Goal: Transaction & Acquisition: Obtain resource

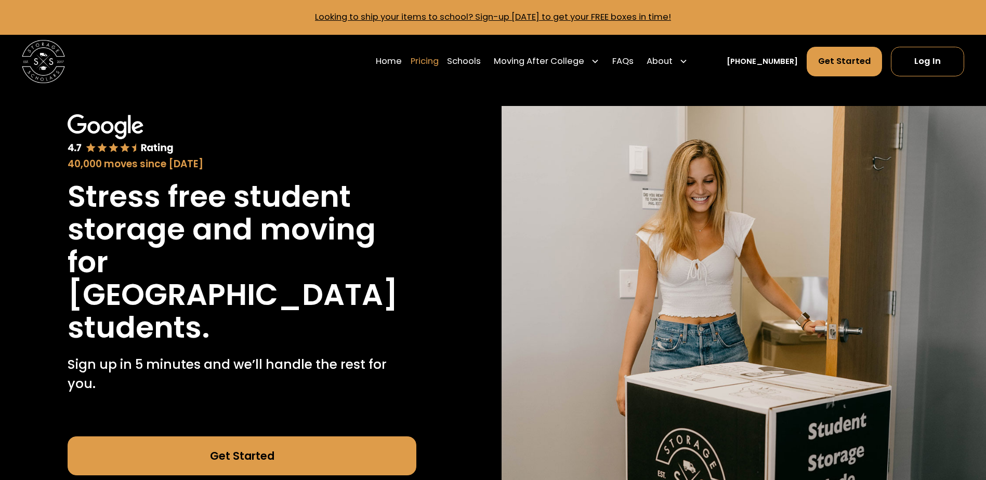
click at [435, 59] on link "Pricing" at bounding box center [425, 61] width 28 height 30
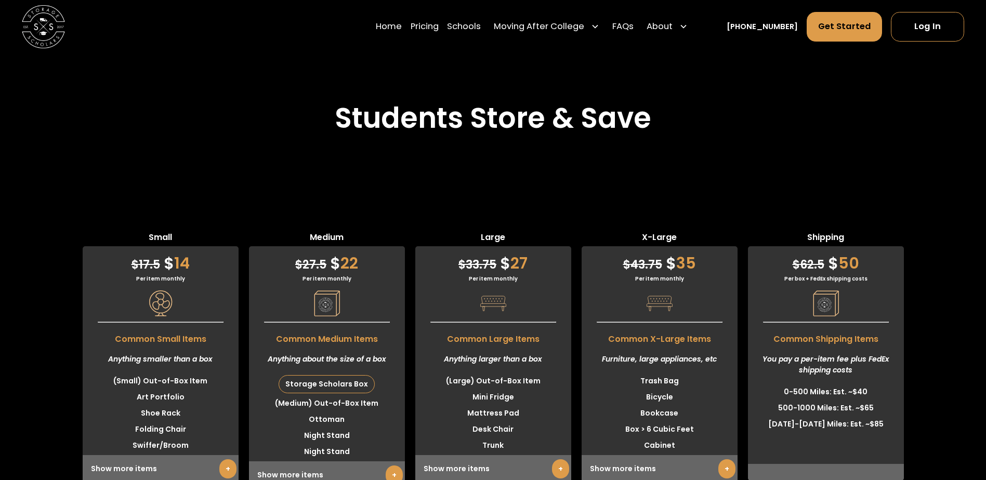
scroll to position [2614, 0]
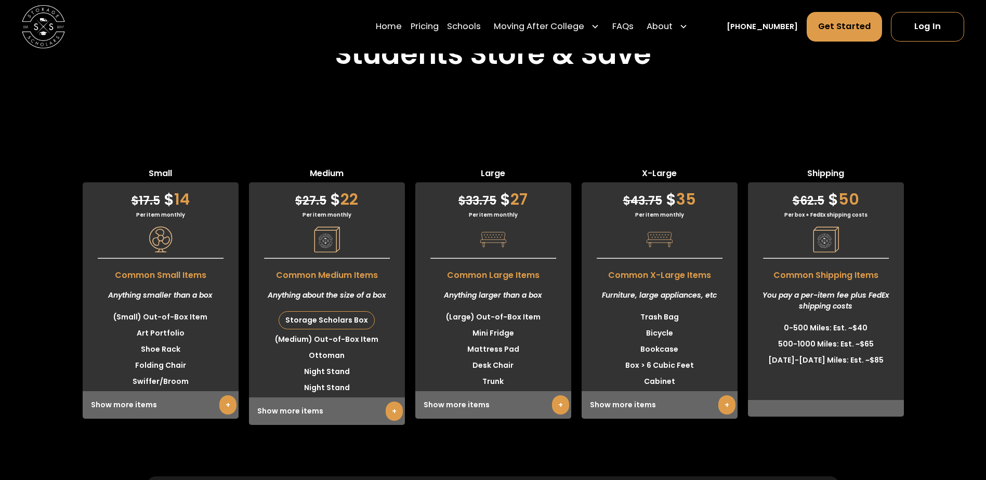
click at [557, 395] on link "+" at bounding box center [560, 404] width 17 height 19
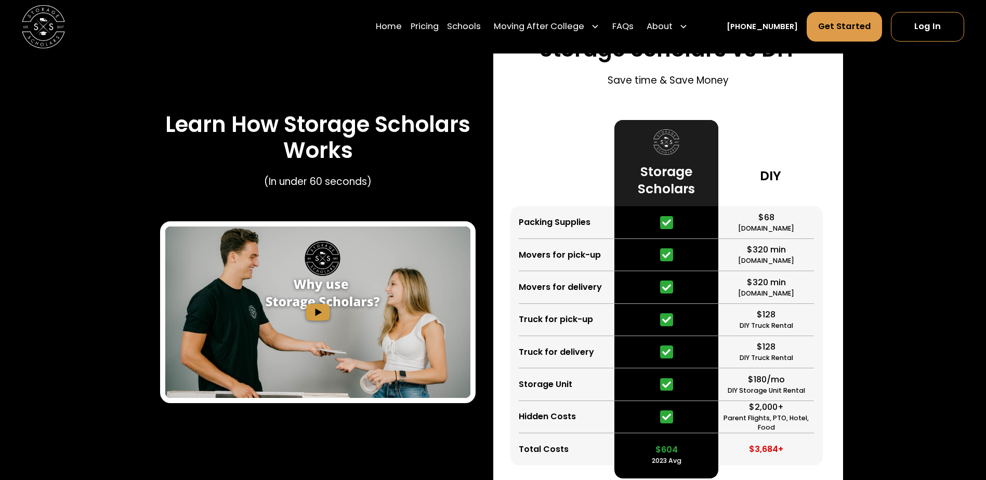
scroll to position [1574, 0]
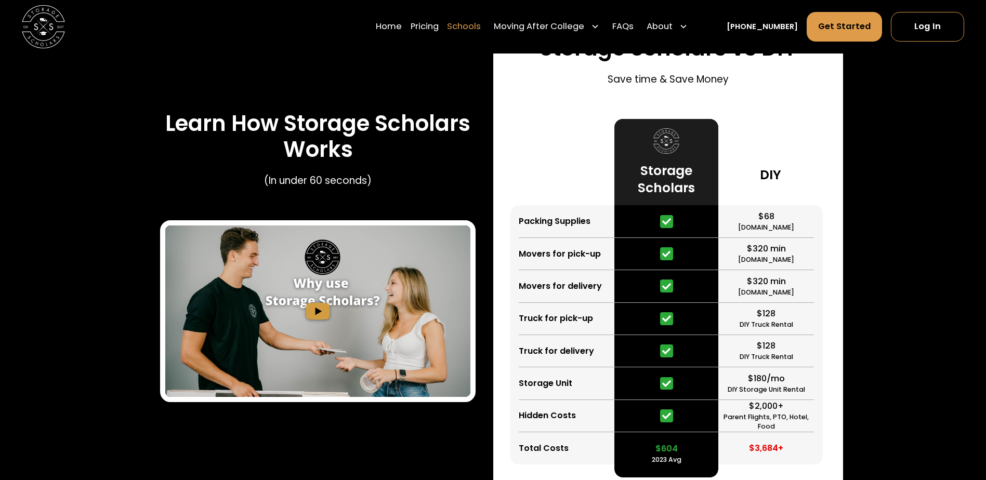
click at [481, 25] on link "Schools" at bounding box center [464, 27] width 34 height 30
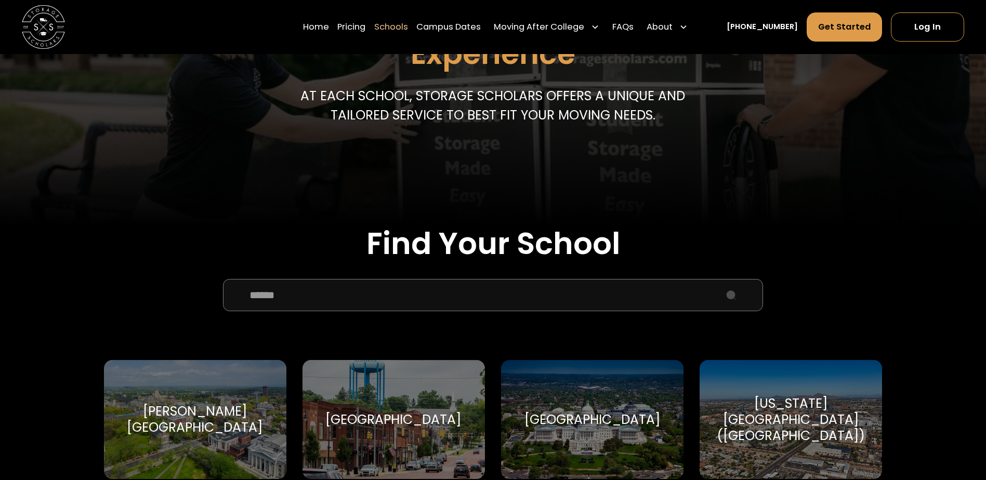
scroll to position [208, 0]
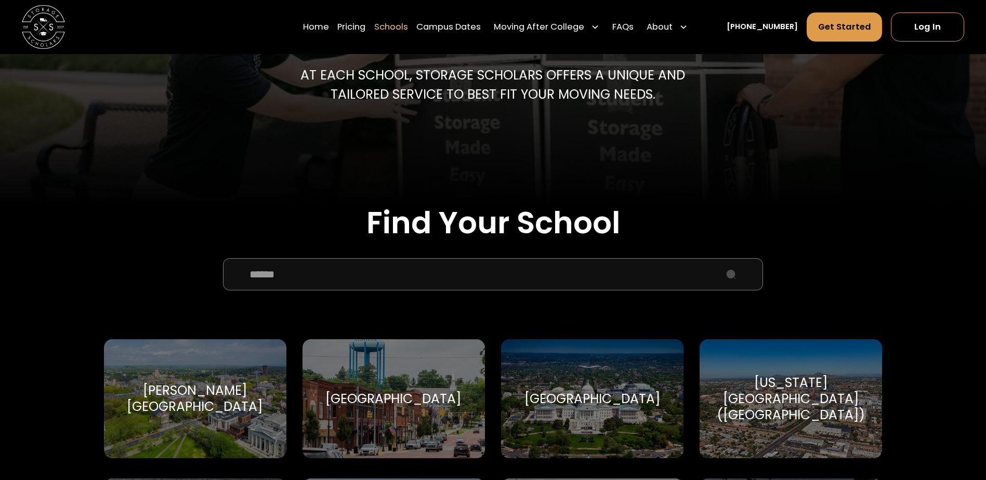
click at [412, 273] on input "School Select Form" at bounding box center [493, 274] width 540 height 32
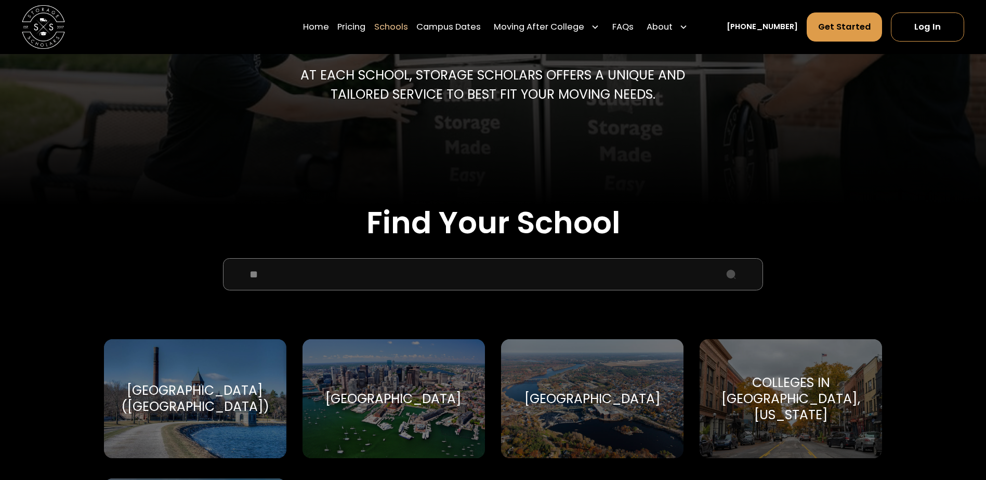
type input "**"
click at [425, 393] on div "Boston University" at bounding box center [393, 399] width 136 height 16
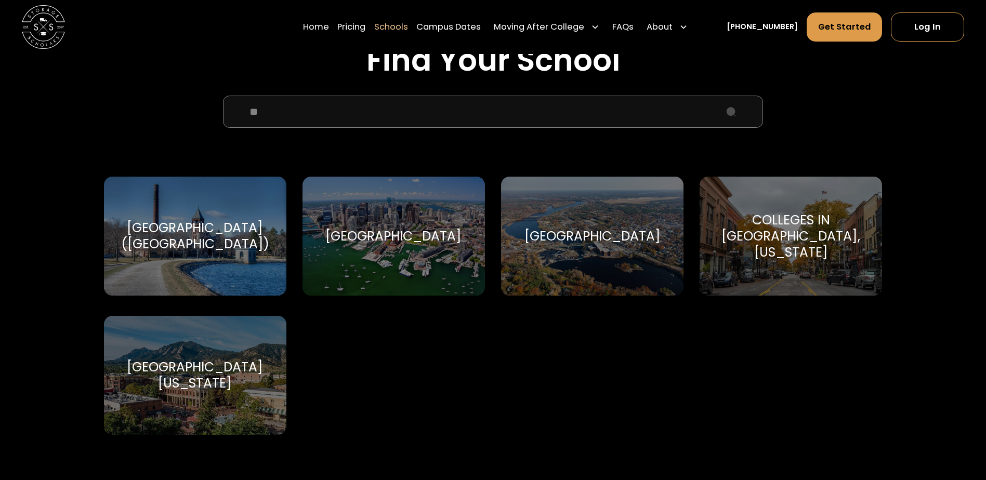
scroll to position [416, 0]
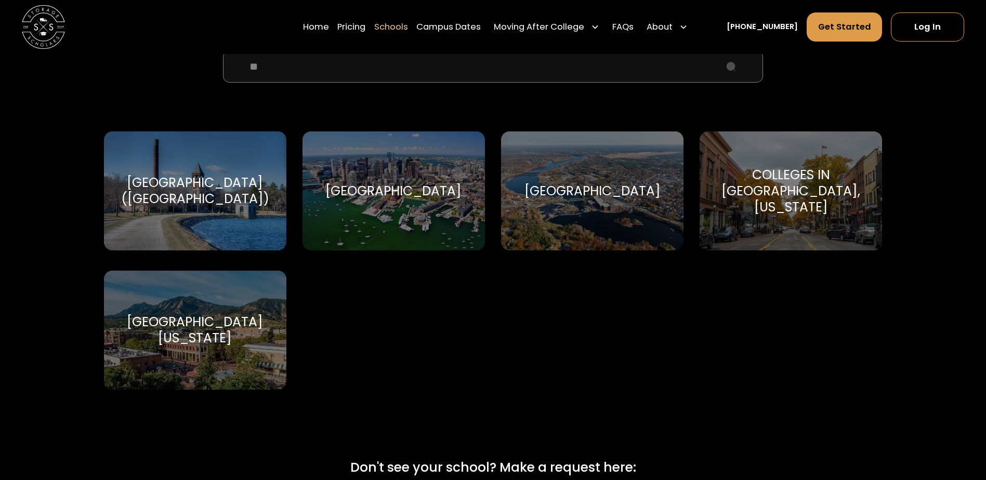
click at [406, 194] on div "Boston University" at bounding box center [393, 191] width 136 height 16
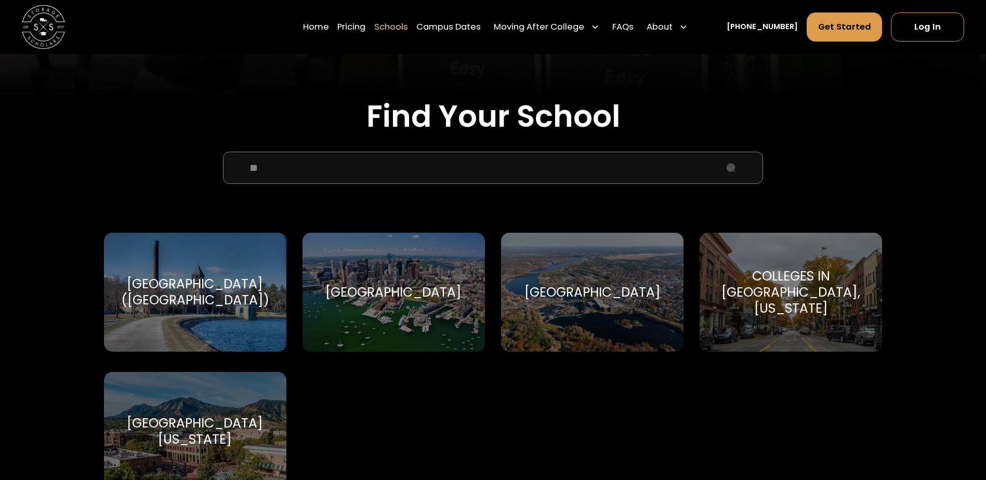
scroll to position [312, 0]
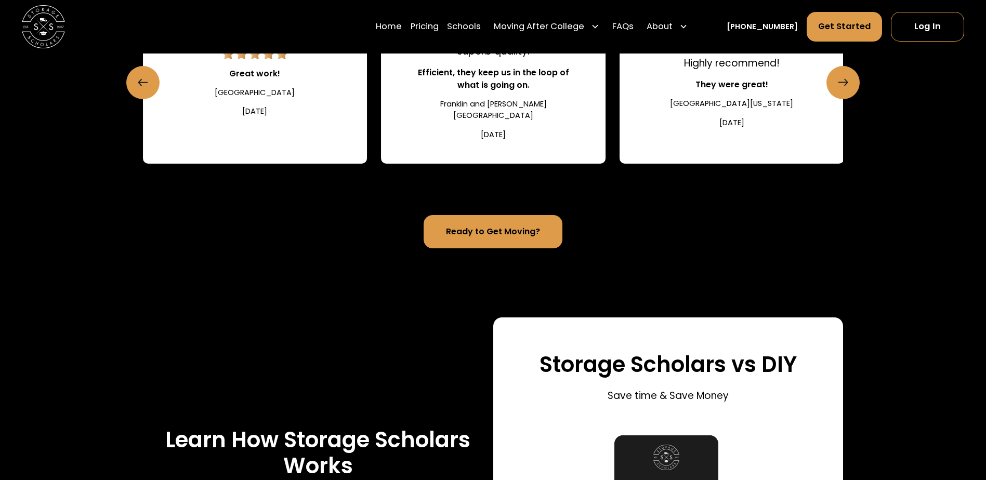
scroll to position [1247, 0]
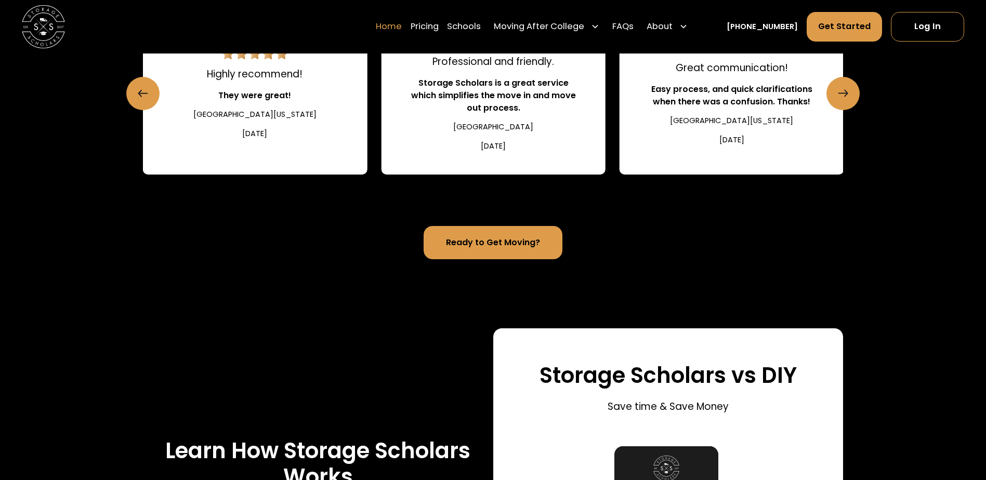
click at [402, 24] on link "Home" at bounding box center [389, 27] width 26 height 30
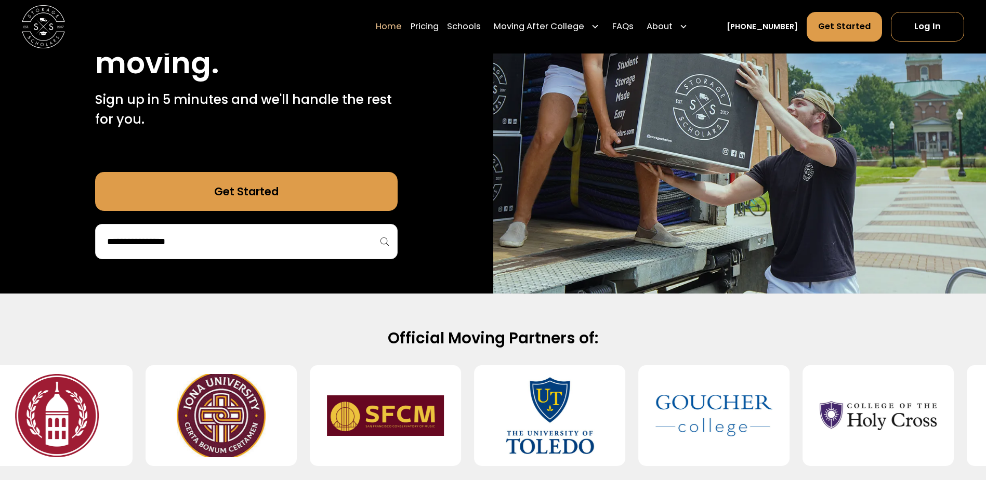
scroll to position [208, 0]
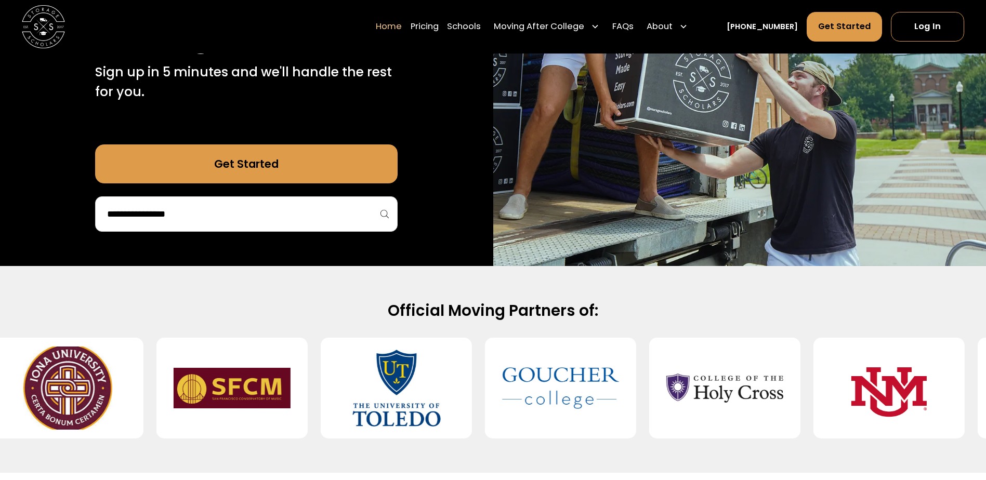
click at [324, 223] on input "search" at bounding box center [246, 214] width 281 height 18
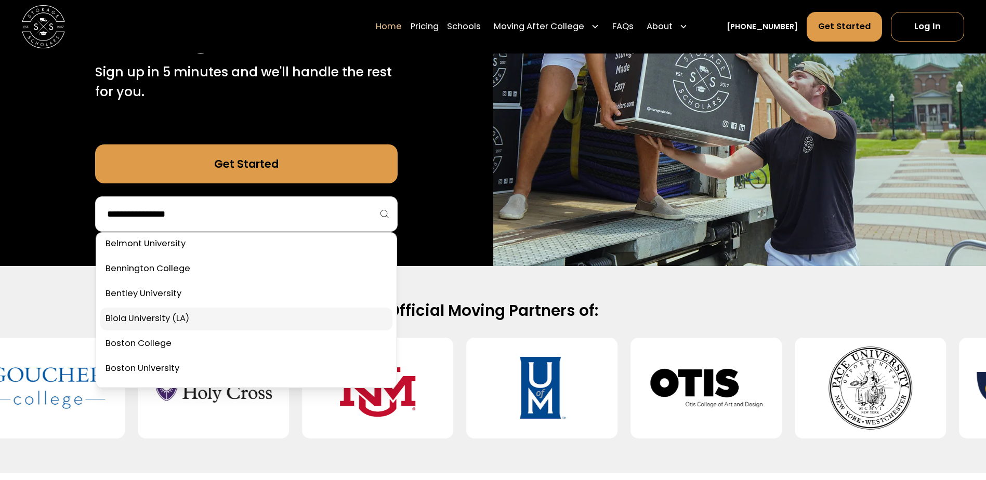
scroll to position [364, 0]
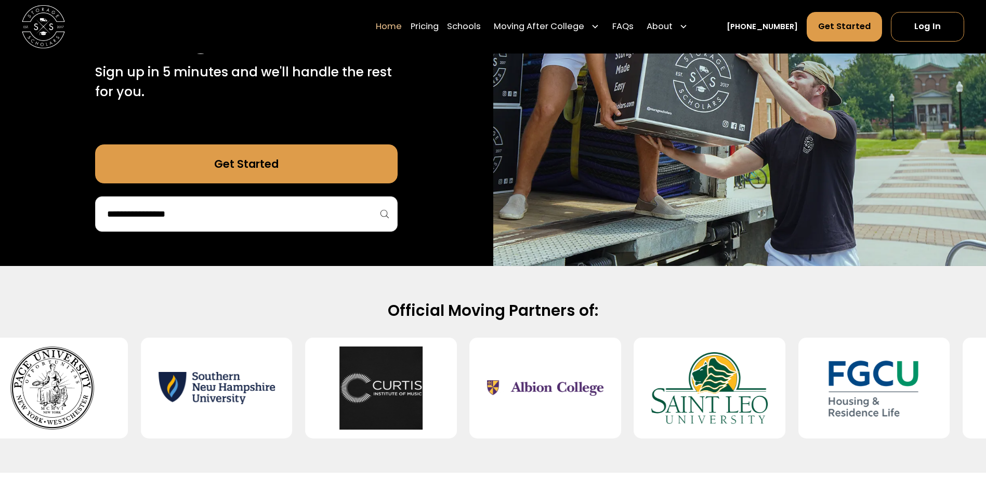
click at [386, 232] on div at bounding box center [246, 213] width 302 height 35
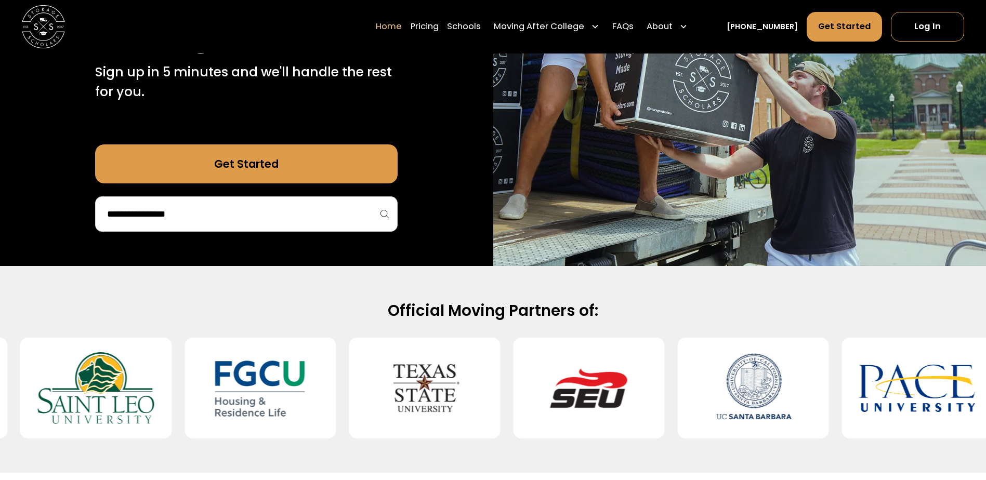
click at [383, 232] on div at bounding box center [246, 213] width 302 height 35
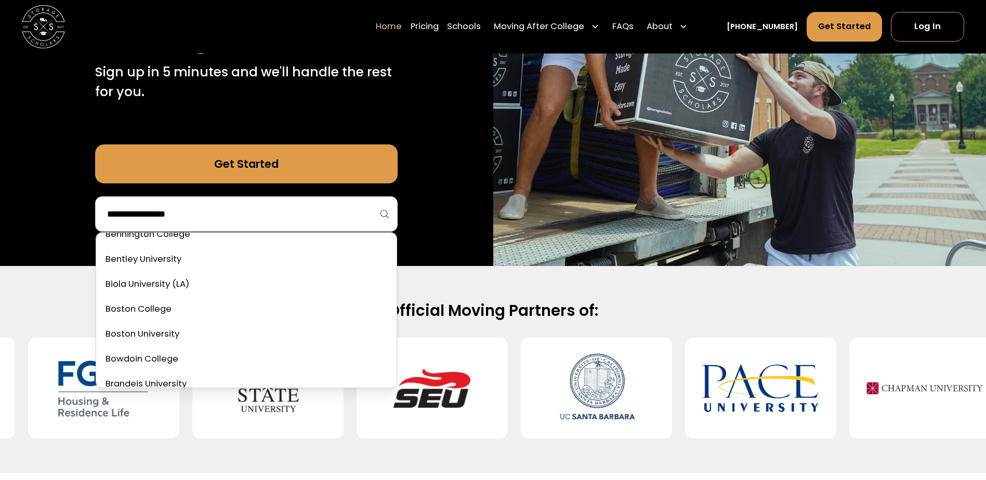
click at [317, 223] on input "search" at bounding box center [246, 214] width 281 height 18
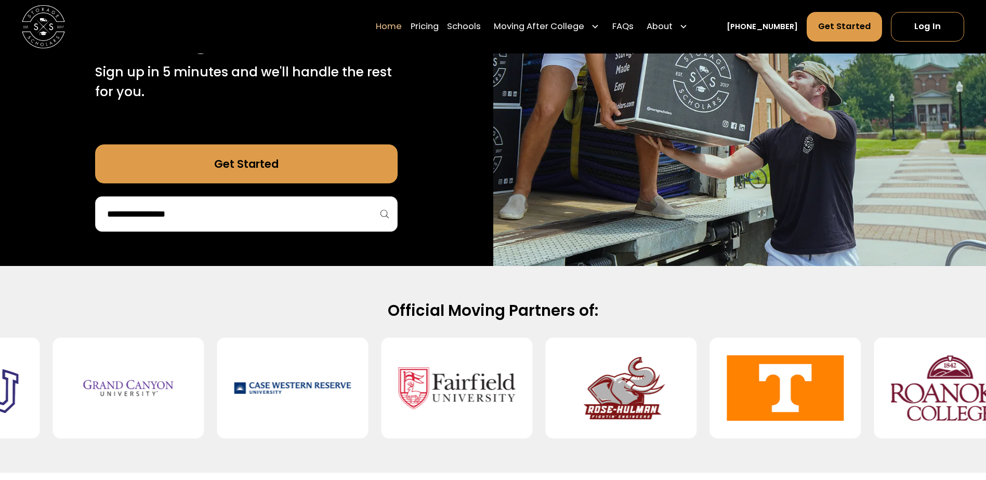
click at [170, 223] on input "search" at bounding box center [246, 214] width 281 height 18
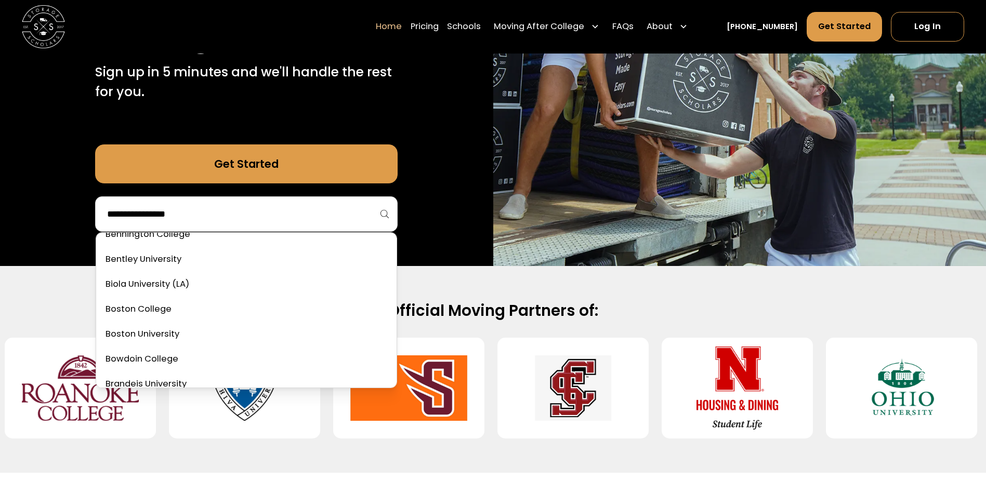
click at [223, 223] on input "search" at bounding box center [246, 214] width 281 height 18
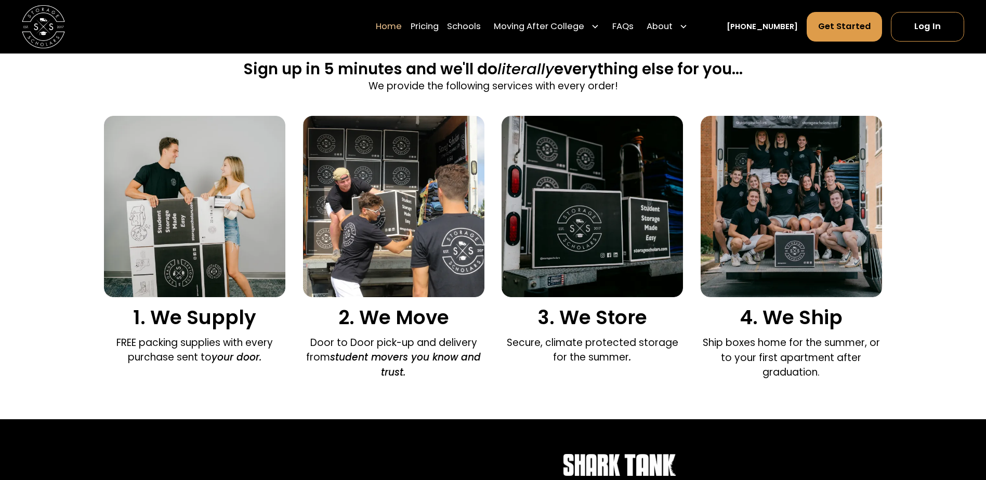
scroll to position [624, 0]
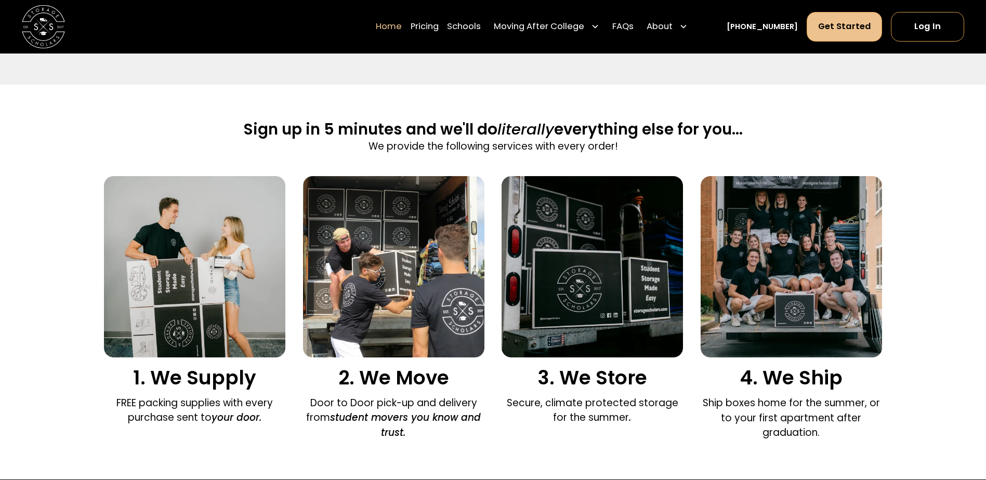
click at [851, 28] on link "Get Started" at bounding box center [844, 26] width 76 height 29
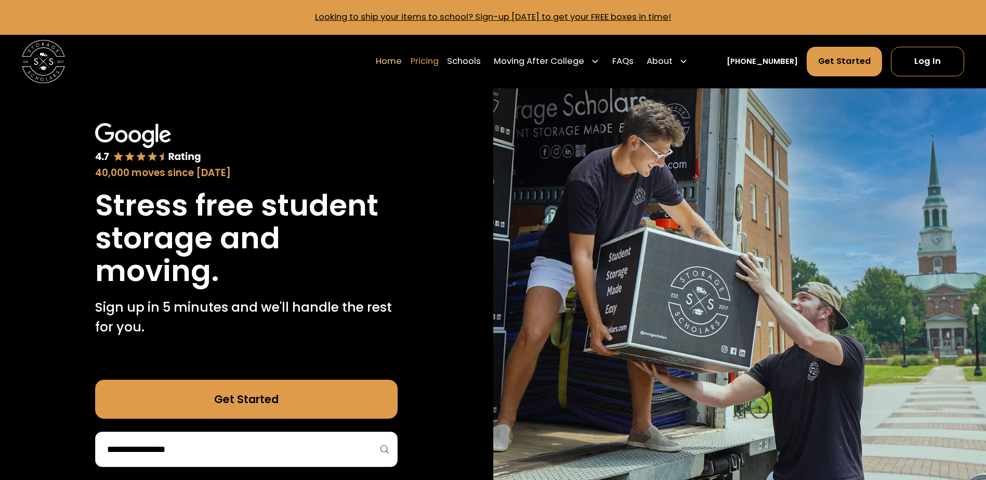
click at [439, 59] on link "Pricing" at bounding box center [425, 61] width 28 height 30
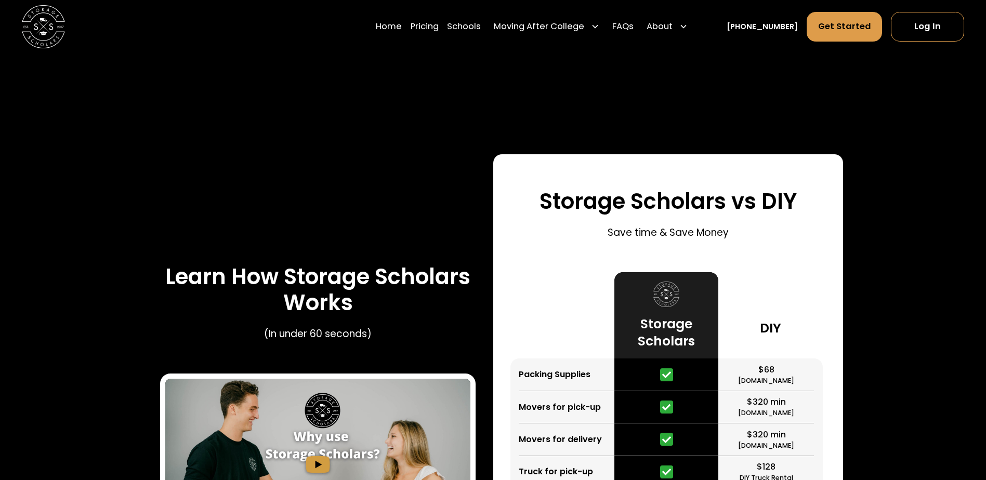
scroll to position [1413, 0]
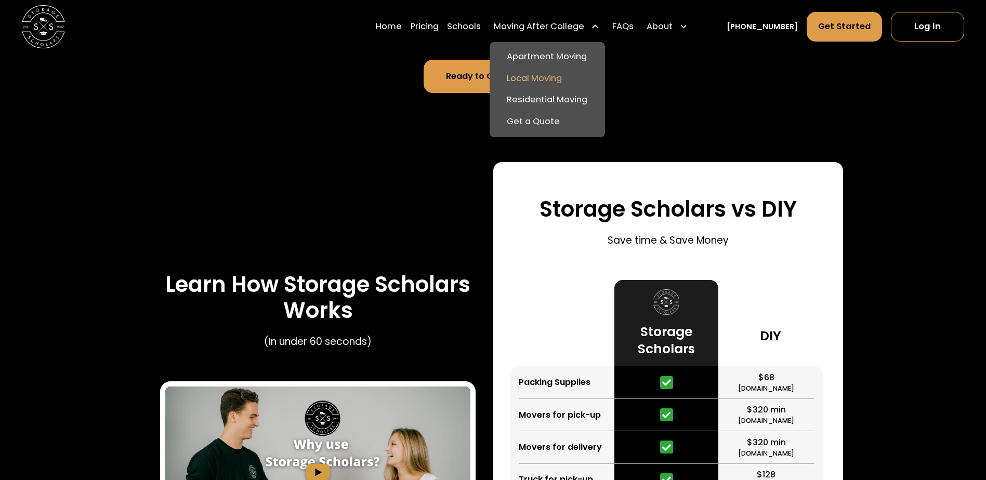
click at [531, 80] on link "Local Moving" at bounding box center [547, 79] width 107 height 22
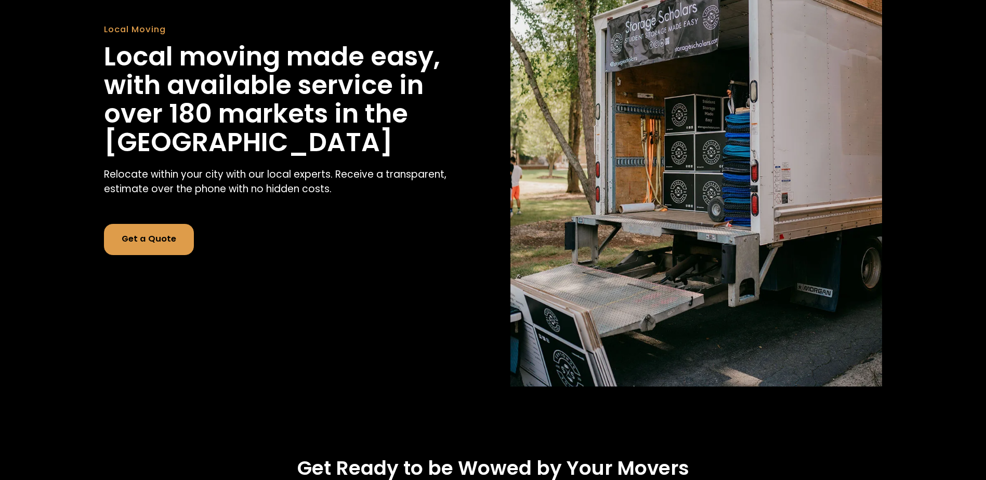
scroll to position [260, 0]
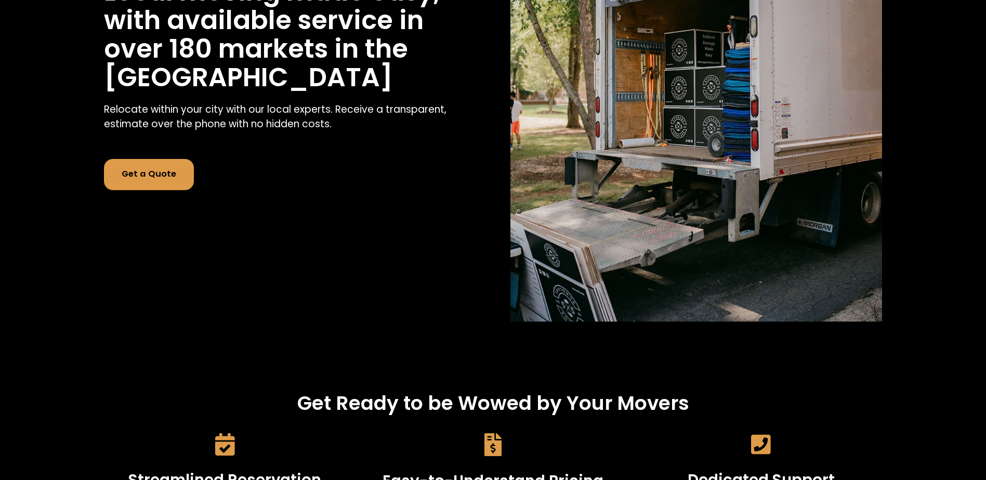
click at [153, 159] on link "Get a Quote" at bounding box center [149, 174] width 90 height 31
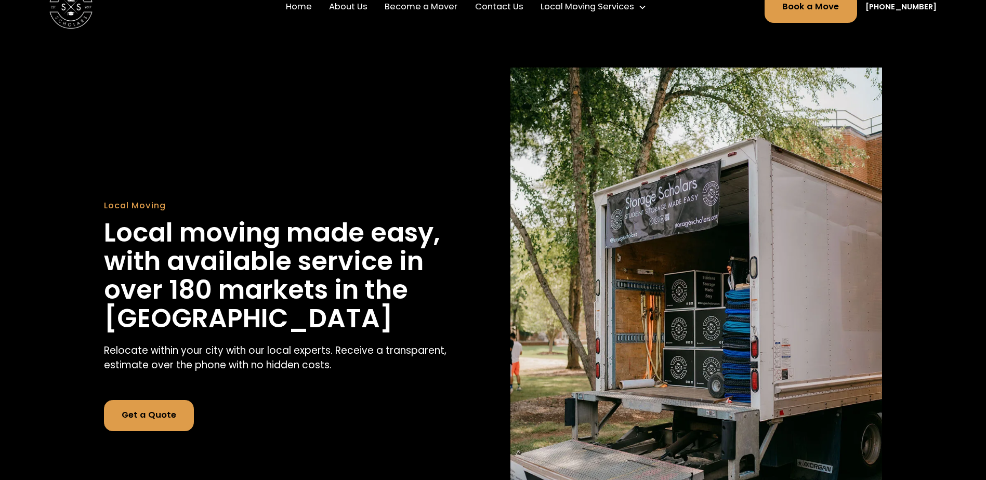
scroll to position [0, 0]
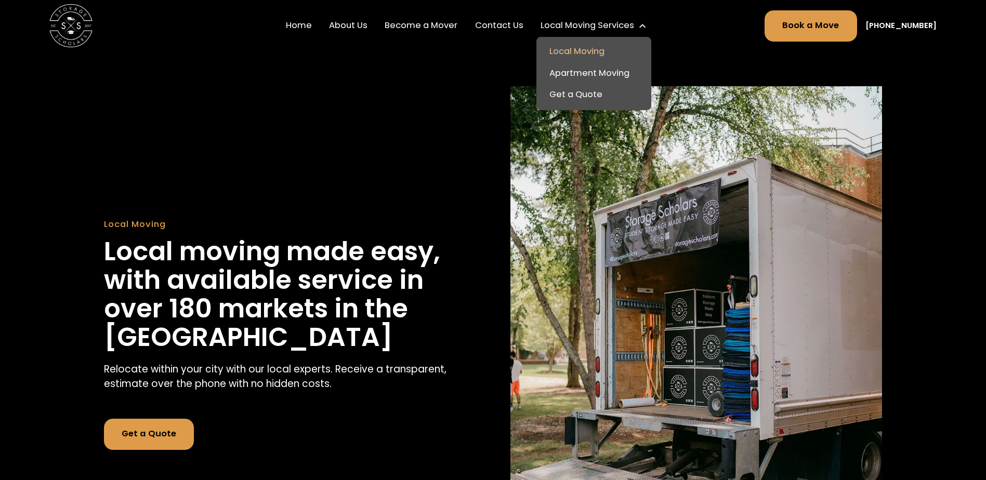
click at [573, 54] on link "Local Moving" at bounding box center [593, 52] width 107 height 22
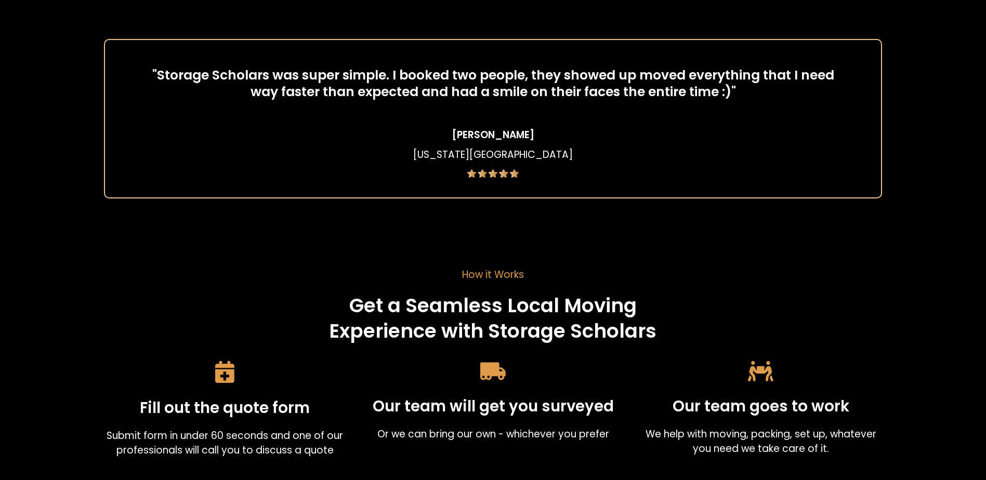
scroll to position [2078, 0]
